Goal: Book appointment/travel/reservation

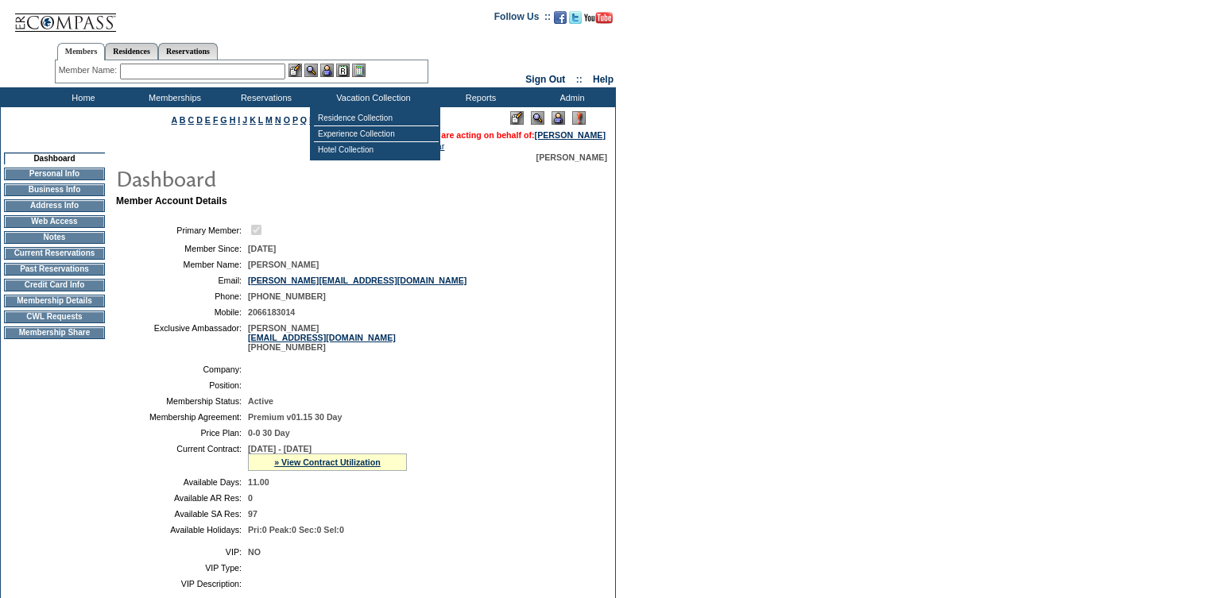
click at [203, 70] on input "text" at bounding box center [202, 72] width 165 height 16
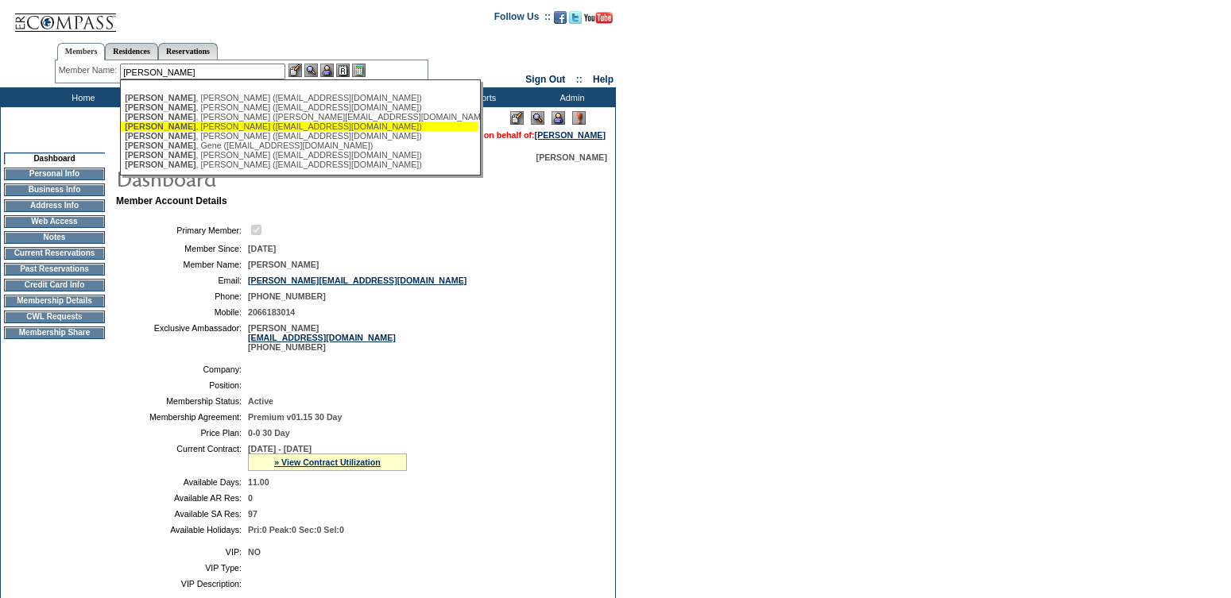
click at [214, 126] on div "Whitehead , Christian (christianwhitehead01@hotmail.com)" at bounding box center [300, 127] width 350 height 10
type input "Whitehead, Christian (christianwhitehead01@hotmail.com)"
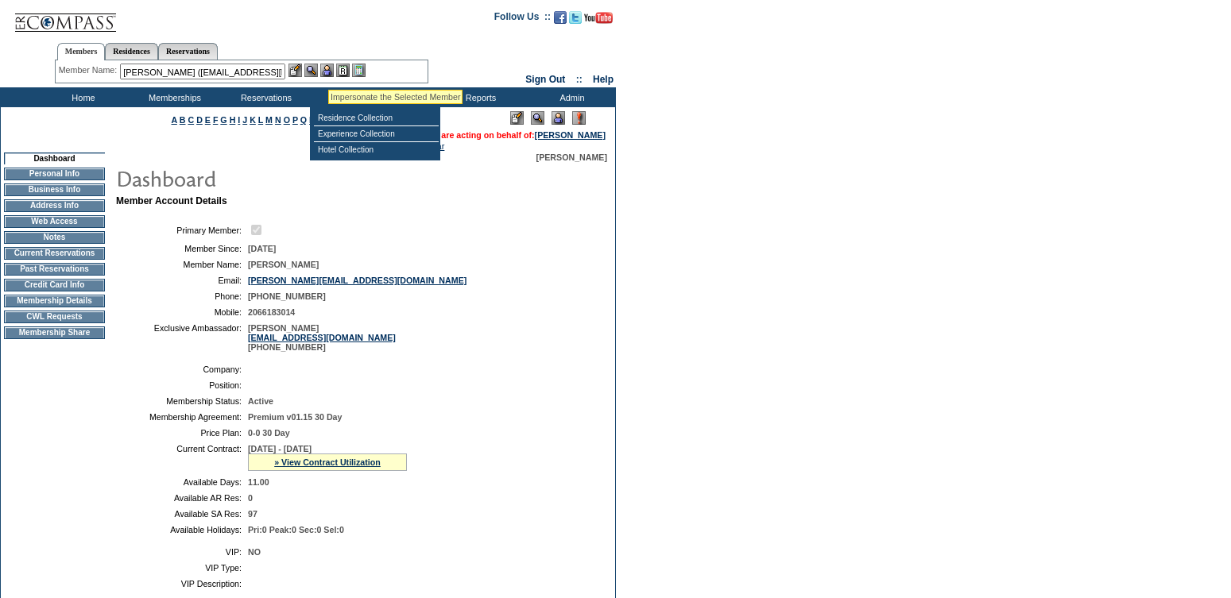
click at [328, 71] on img at bounding box center [327, 71] width 14 height 14
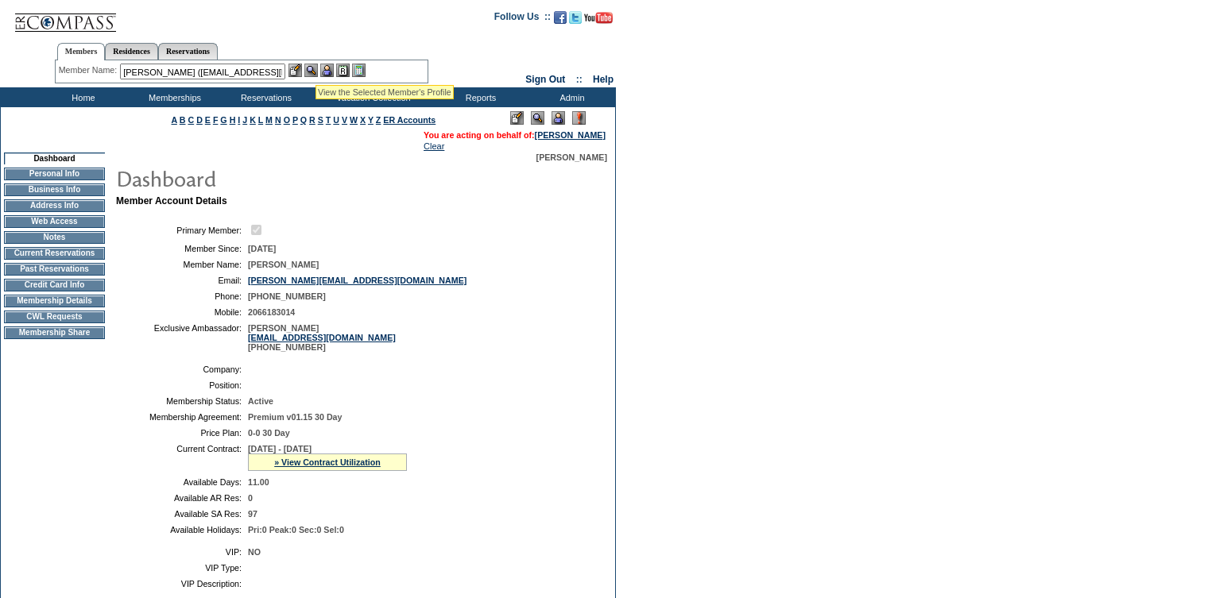
click at [316, 66] on img at bounding box center [311, 71] width 14 height 14
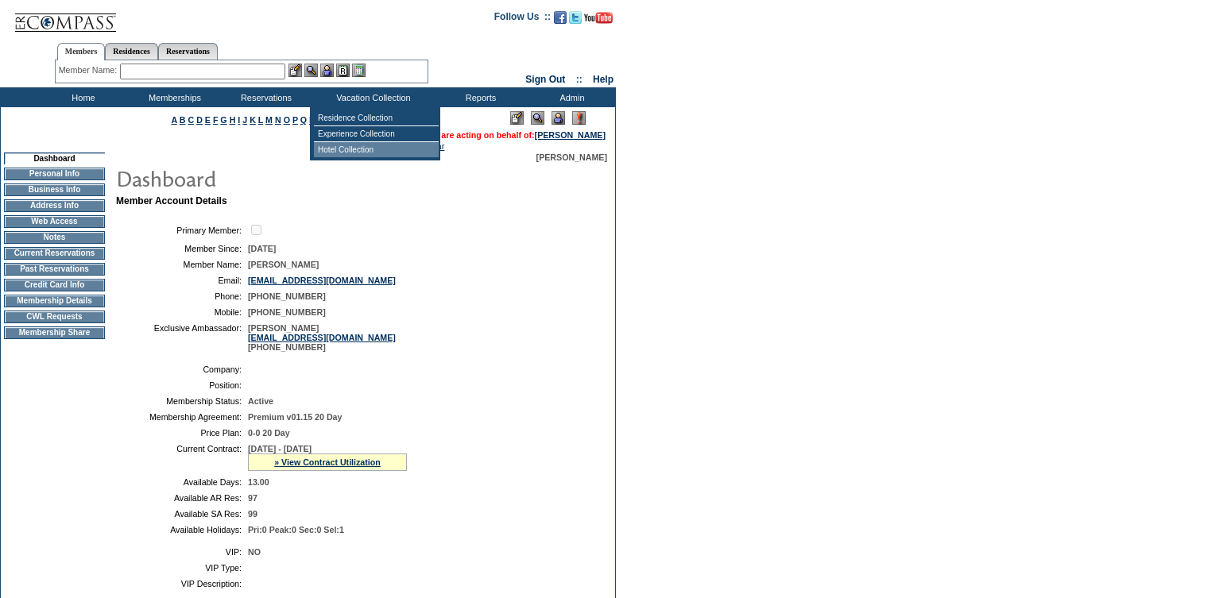
click at [353, 149] on td "Hotel Collection" at bounding box center [376, 149] width 125 height 15
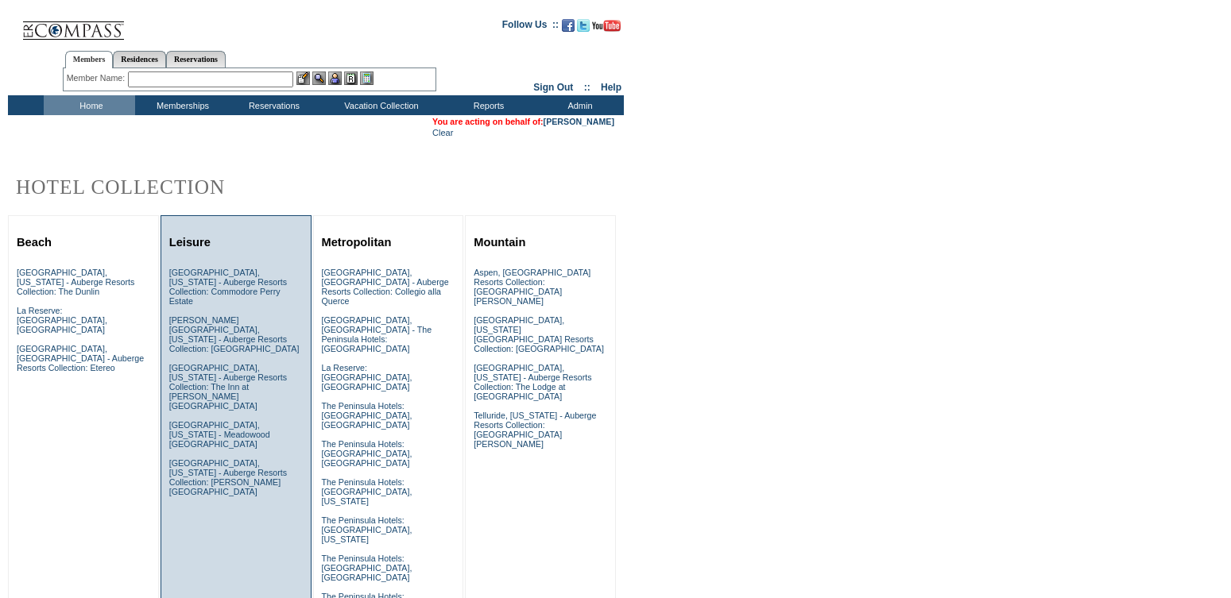
click at [250, 285] on div "[GEOGRAPHIC_DATA], [US_STATE] - Auberge Resorts Collection: Commodore Perry Est…" at bounding box center [235, 387] width 141 height 246
click at [232, 282] on link "Austin, Texas - Auberge Resorts Collection: Commodore Perry Estate" at bounding box center [228, 287] width 118 height 38
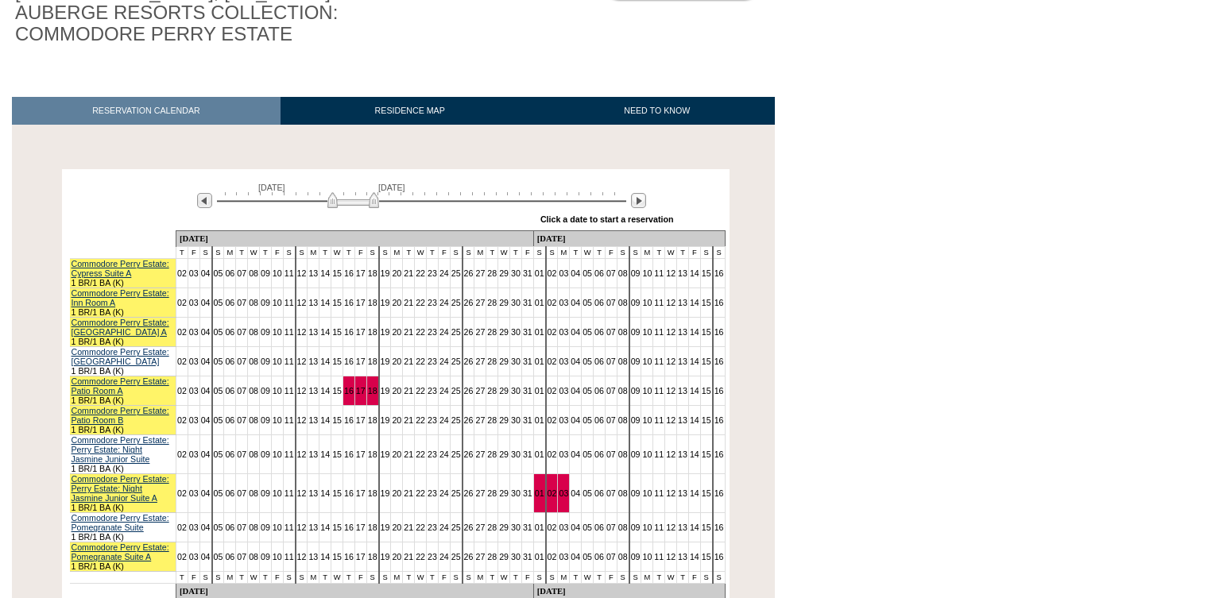
scroll to position [184, 0]
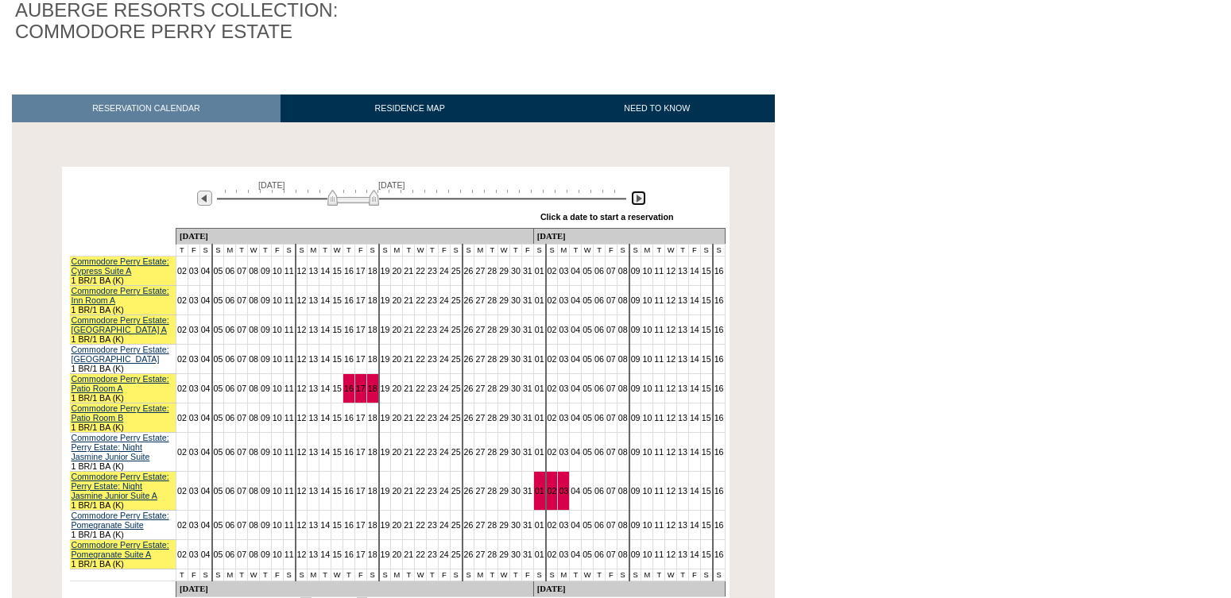
click at [637, 195] on img at bounding box center [638, 198] width 15 height 15
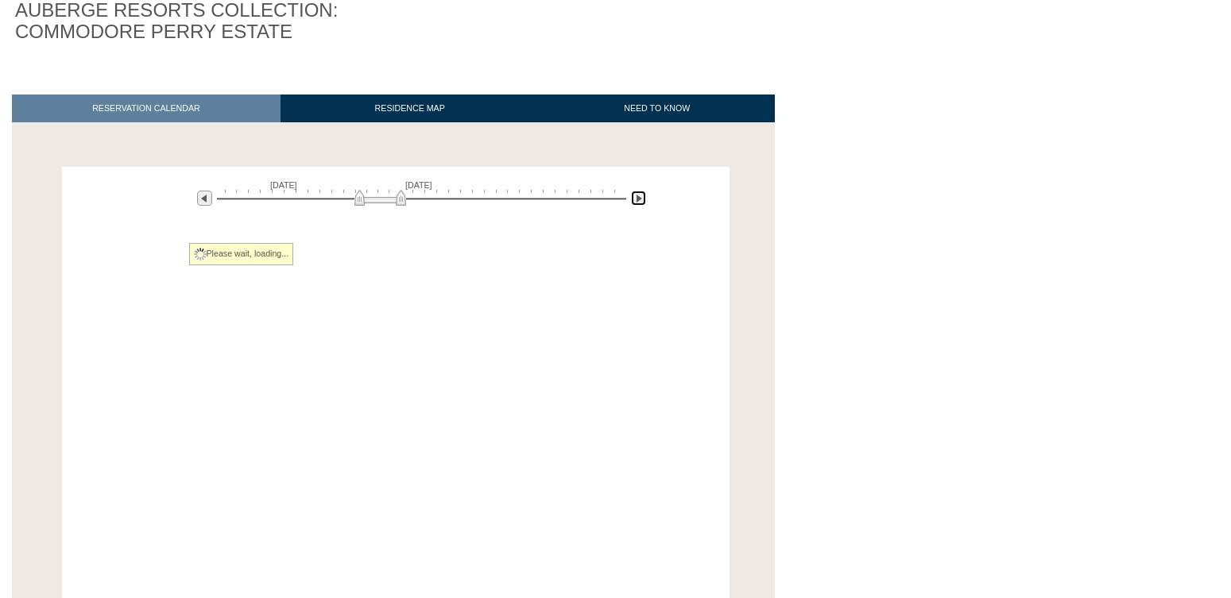
click at [637, 195] on img at bounding box center [638, 198] width 15 height 15
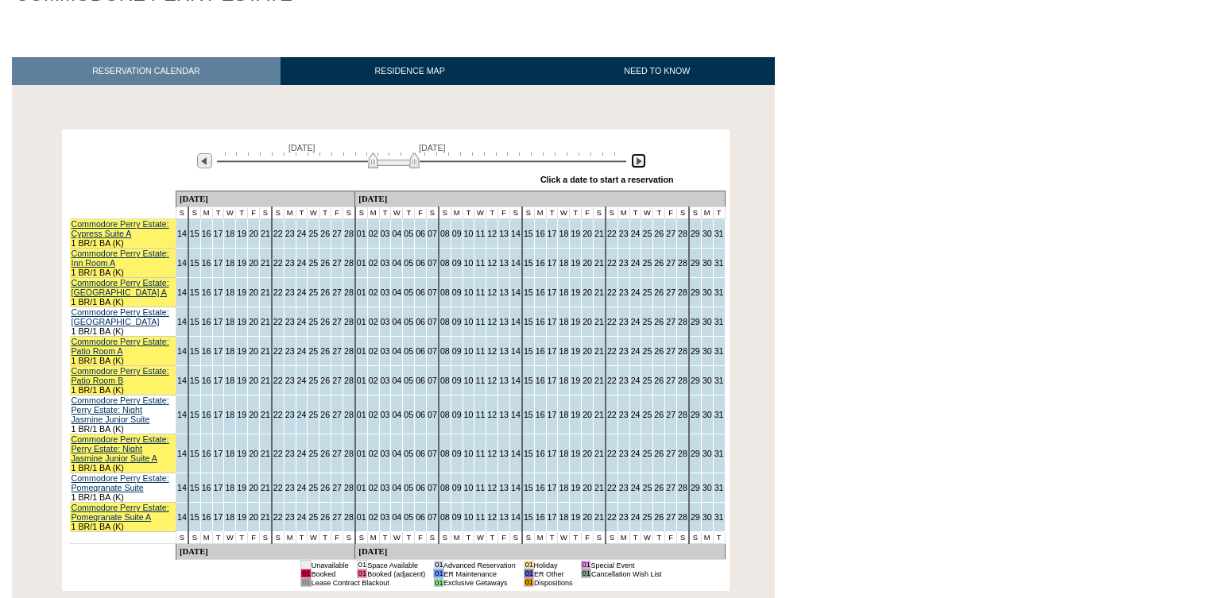
scroll to position [223, 0]
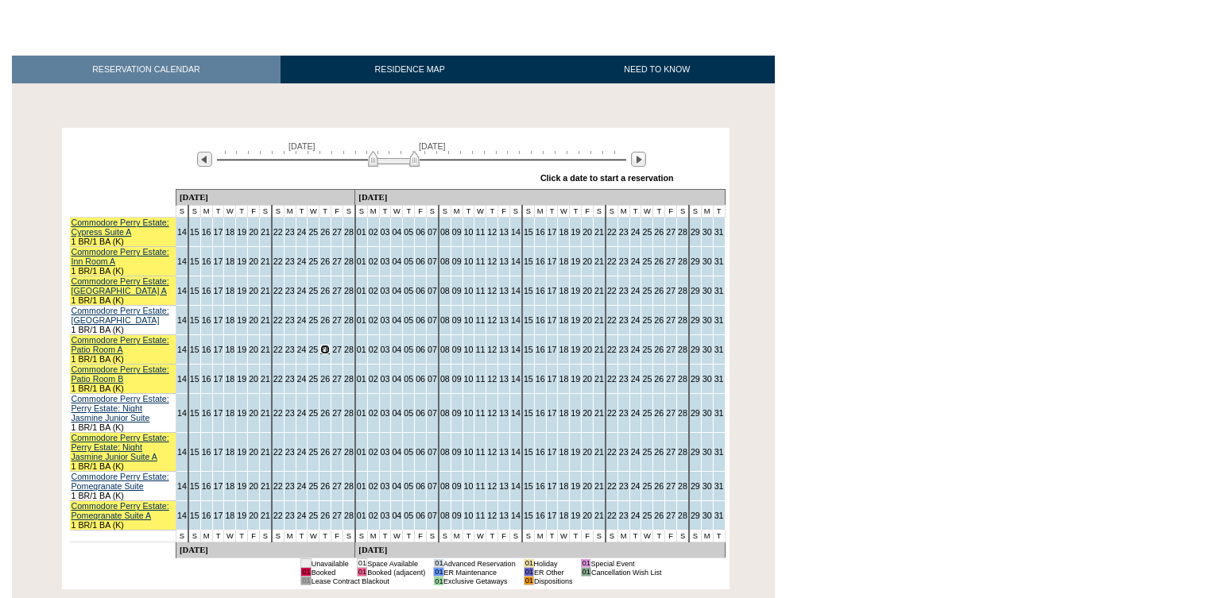
click at [320, 354] on link "26" at bounding box center [325, 350] width 10 height 10
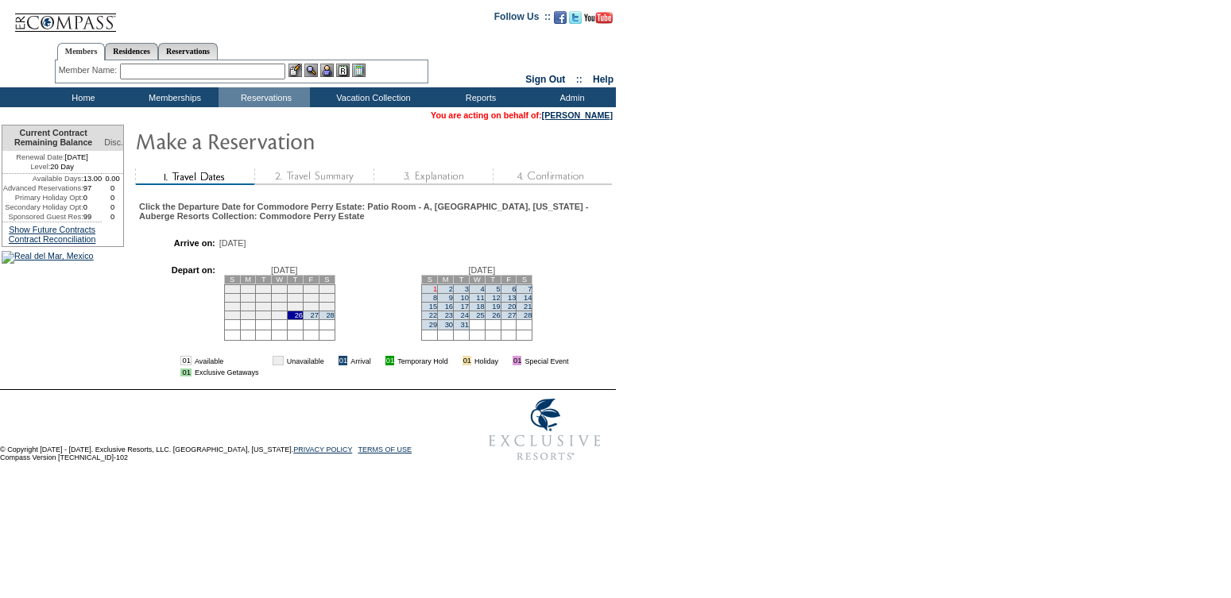
click at [437, 293] on link "1" at bounding box center [435, 289] width 4 height 8
